Goal: Transaction & Acquisition: Purchase product/service

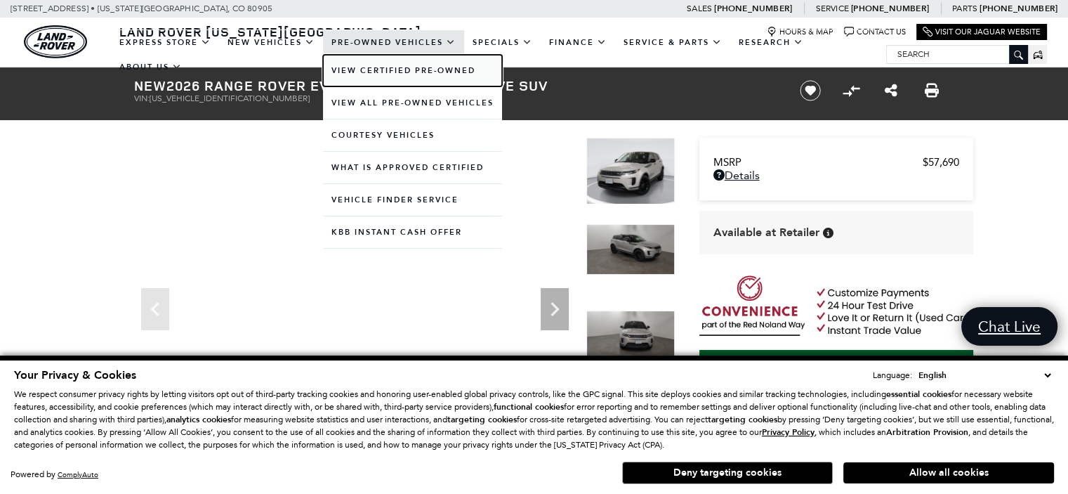
click at [418, 71] on link "View Certified Pre-Owned" at bounding box center [412, 71] width 179 height 32
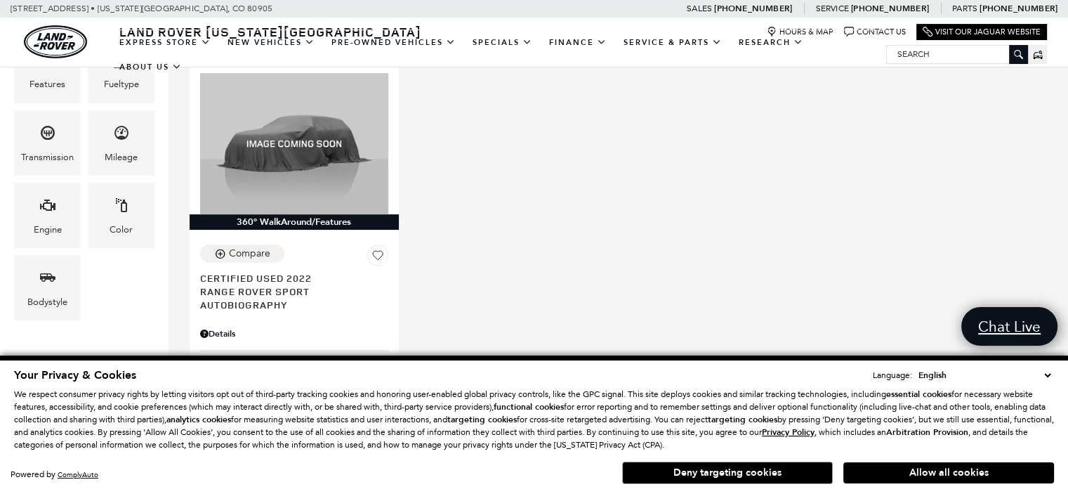
scroll to position [351, 0]
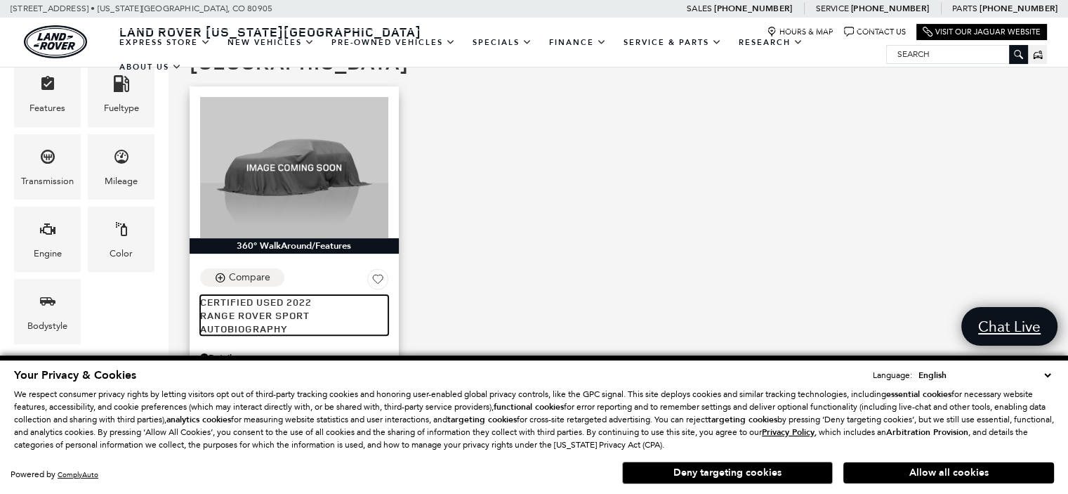
click at [249, 295] on span "Certified Used 2022" at bounding box center [289, 301] width 178 height 13
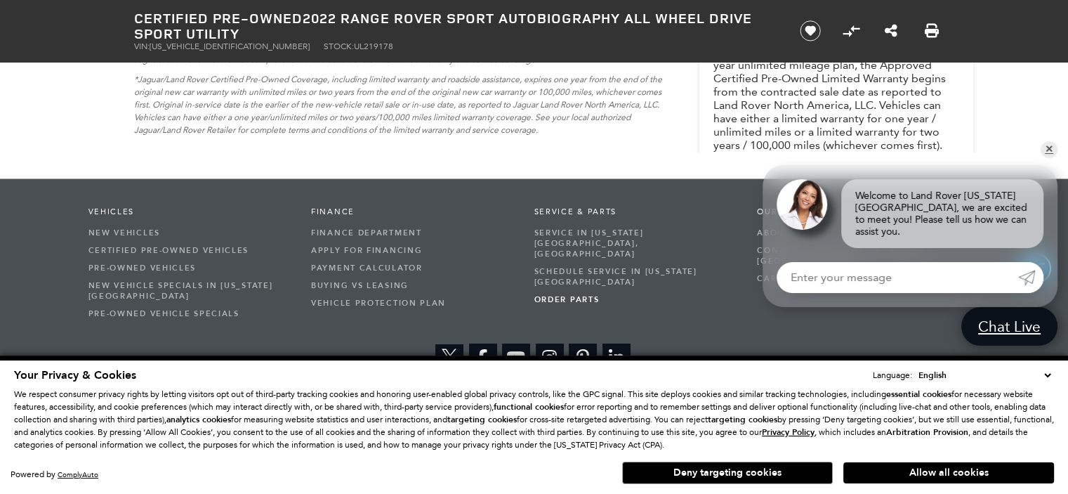
scroll to position [2716, 0]
